Goal: Transaction & Acquisition: Purchase product/service

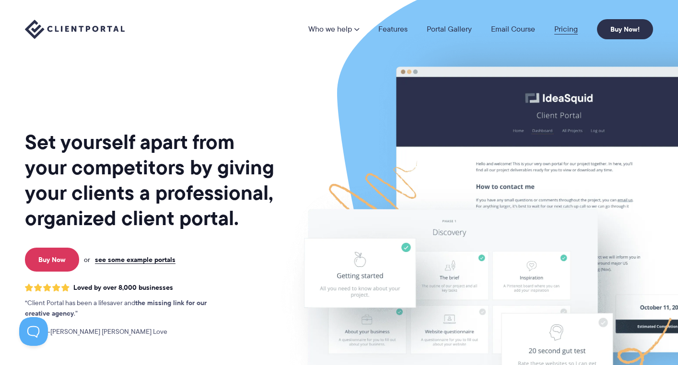
click at [559, 28] on link "Pricing" at bounding box center [565, 29] width 23 height 8
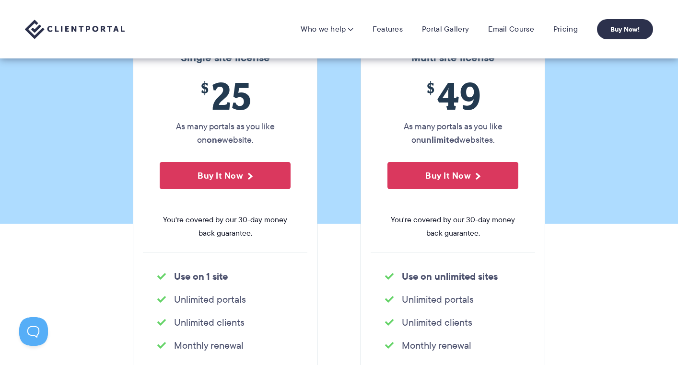
scroll to position [144, 0]
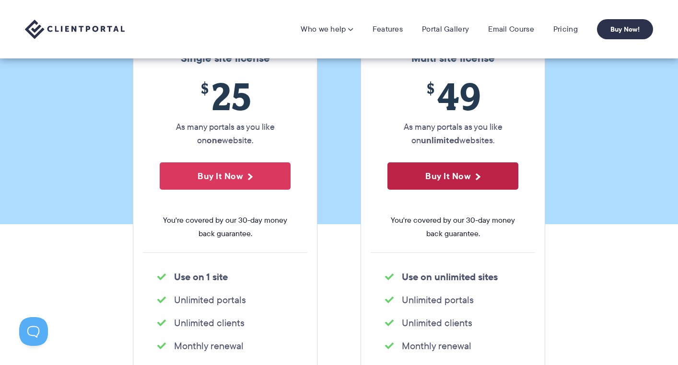
click at [443, 180] on button "Buy It Now" at bounding box center [452, 175] width 131 height 27
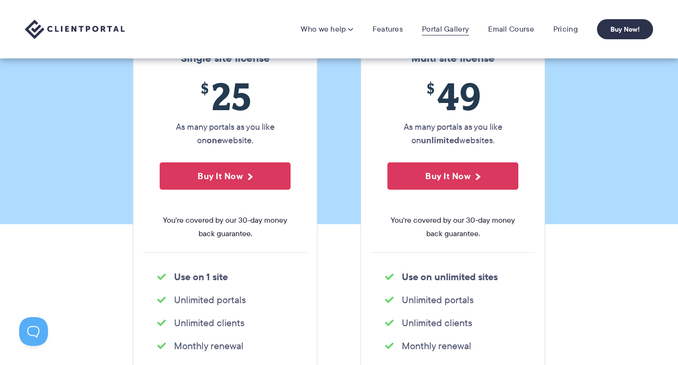
click at [447, 31] on link "Portal Gallery" at bounding box center [445, 29] width 47 height 10
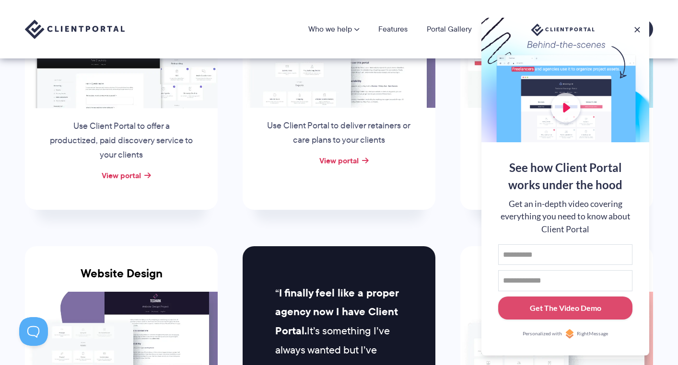
scroll to position [192, 0]
